Goal: Navigation & Orientation: Find specific page/section

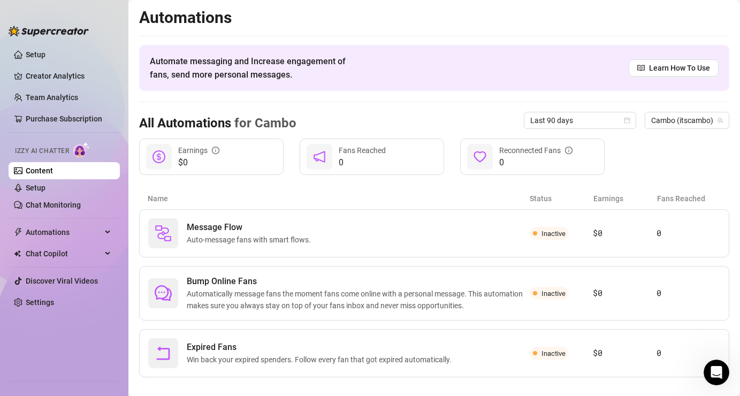
scroll to position [11, 0]
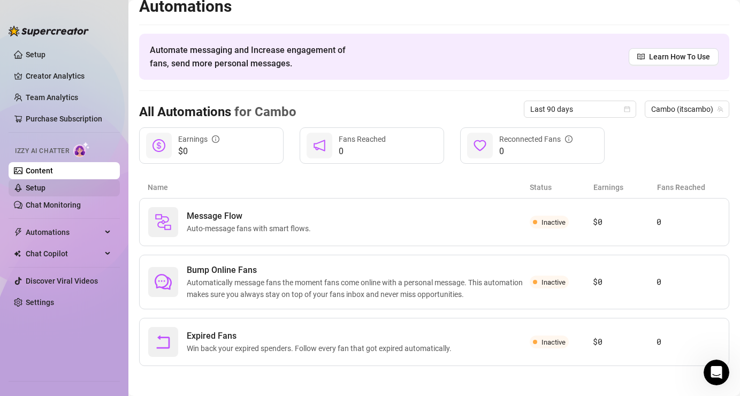
click at [45, 186] on link "Setup" at bounding box center [36, 188] width 20 height 9
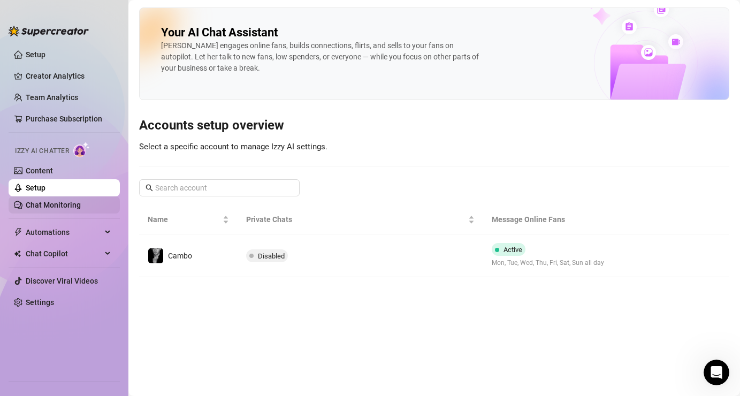
click at [64, 209] on link "Chat Monitoring" at bounding box center [53, 205] width 55 height 9
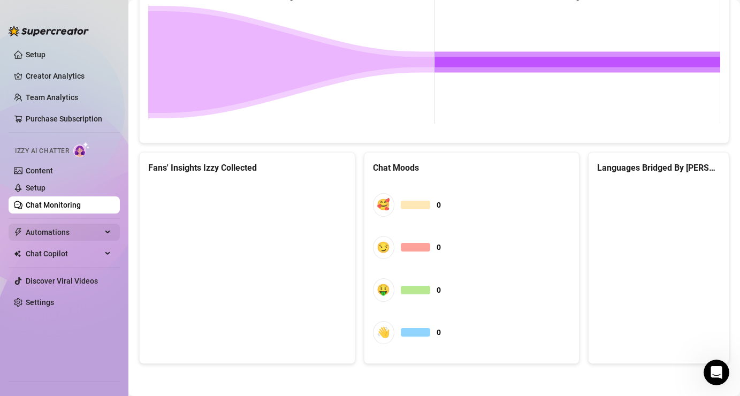
click at [93, 228] on span "Automations" at bounding box center [64, 232] width 76 height 17
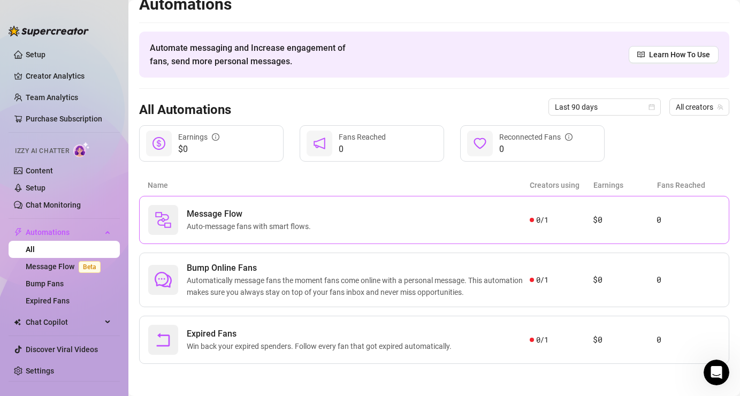
click at [358, 220] on div "Message Flow Auto-message fans with smart flows." at bounding box center [339, 220] width 382 height 30
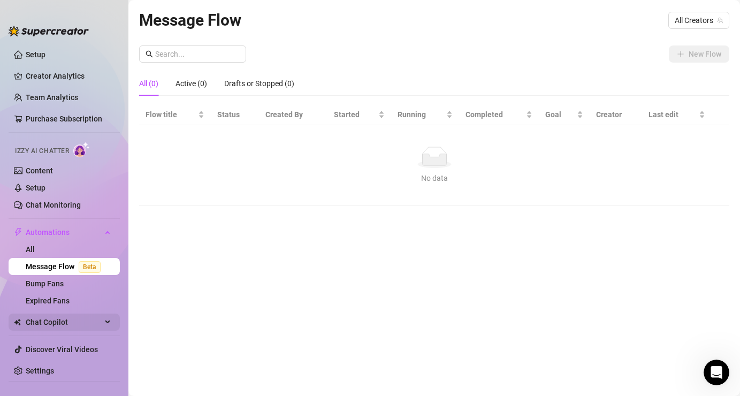
click at [71, 327] on span "Chat Copilot" at bounding box center [64, 322] width 76 height 17
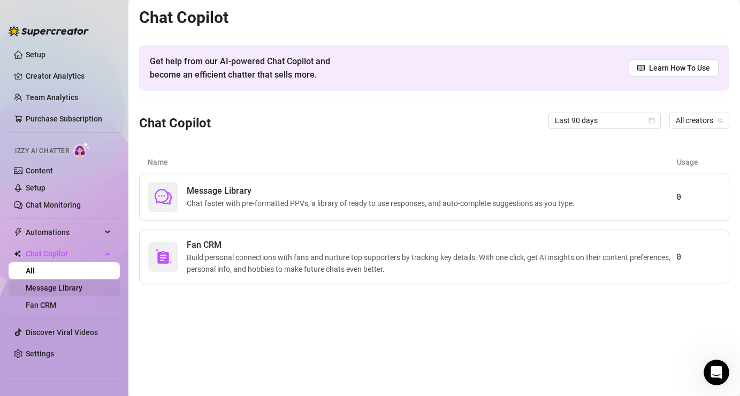
click at [82, 290] on link "Message Library" at bounding box center [54, 288] width 57 height 9
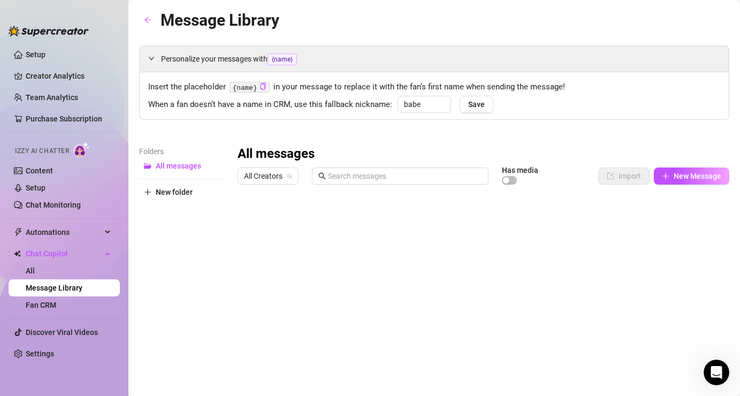
click at [402, 220] on div at bounding box center [484, 308] width 492 height 239
click at [399, 218] on div at bounding box center [484, 308] width 492 height 239
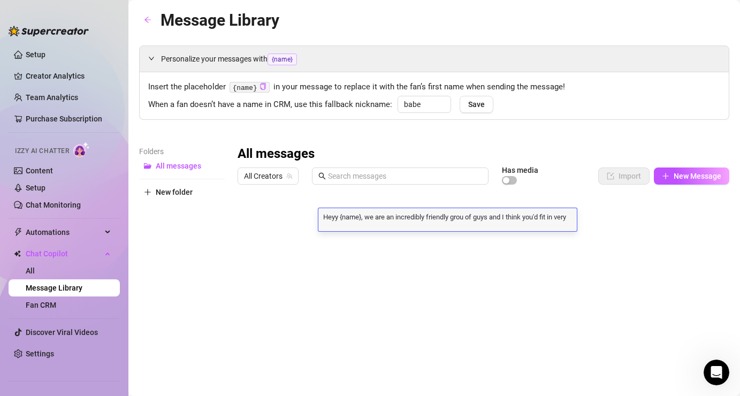
click at [379, 235] on div at bounding box center [484, 308] width 492 height 239
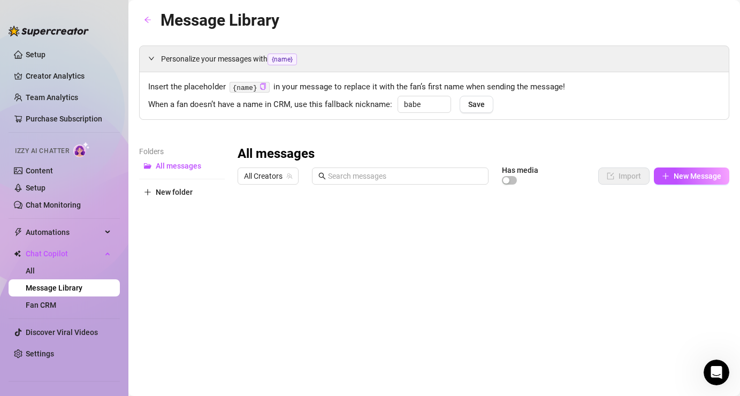
click at [280, 225] on div at bounding box center [484, 308] width 492 height 239
click at [353, 224] on div at bounding box center [484, 308] width 492 height 239
click at [390, 246] on div at bounding box center [484, 308] width 492 height 239
click at [691, 197] on div at bounding box center [484, 308] width 492 height 239
click at [688, 220] on div at bounding box center [484, 308] width 492 height 239
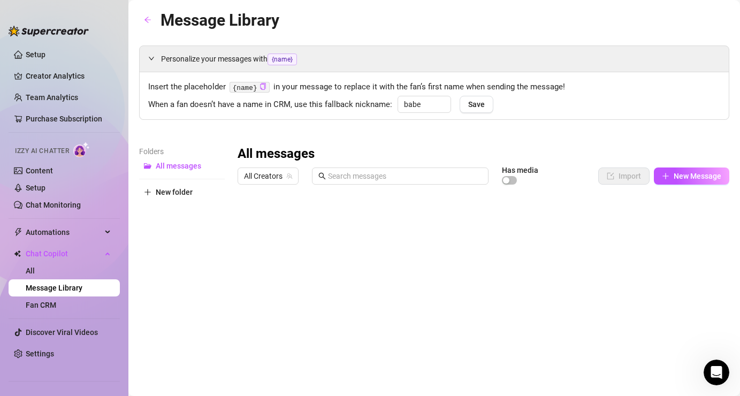
click at [686, 220] on div at bounding box center [484, 308] width 492 height 239
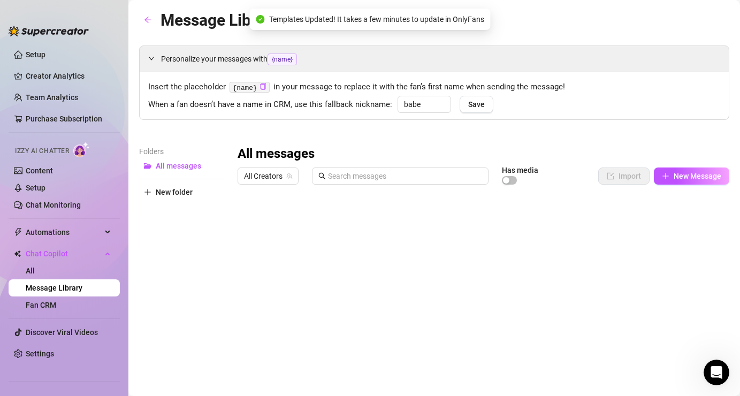
click at [642, 219] on div at bounding box center [484, 308] width 492 height 239
click at [679, 224] on div at bounding box center [484, 308] width 492 height 239
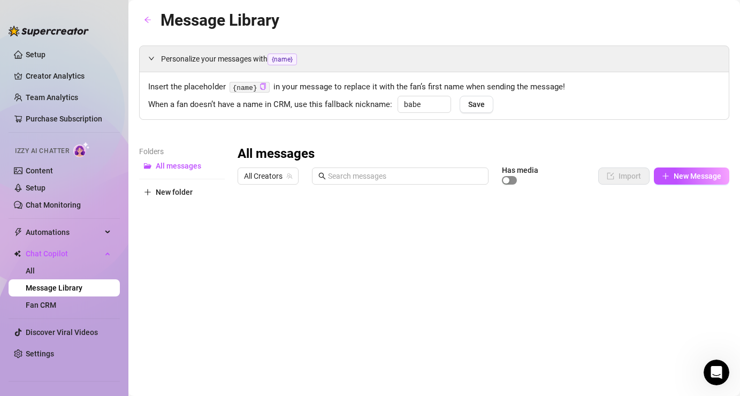
click at [509, 182] on div "button" at bounding box center [506, 180] width 6 height 6
click at [56, 309] on link "Fan CRM" at bounding box center [41, 305] width 31 height 9
